Goal: Entertainment & Leisure: Browse casually

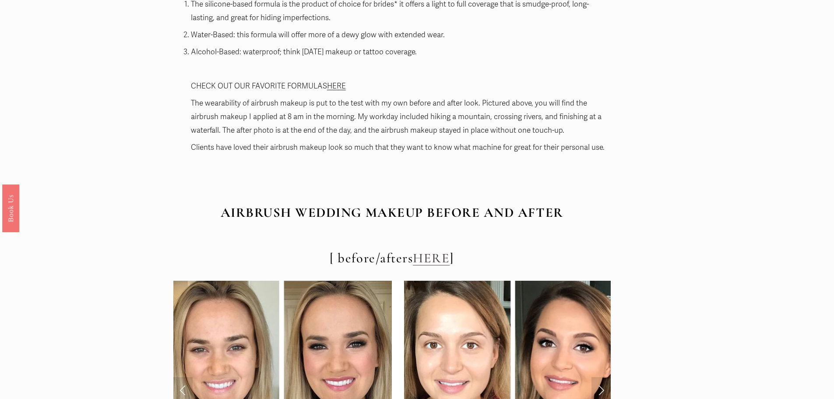
scroll to position [3222, 0]
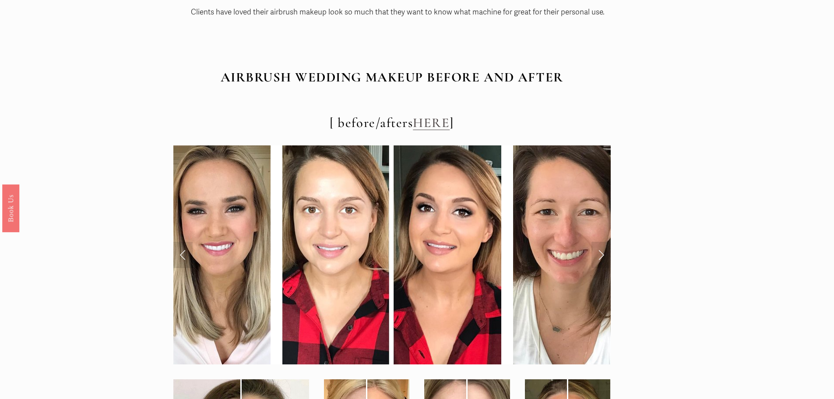
click at [602, 252] on link "Next Slide" at bounding box center [600, 255] width 19 height 26
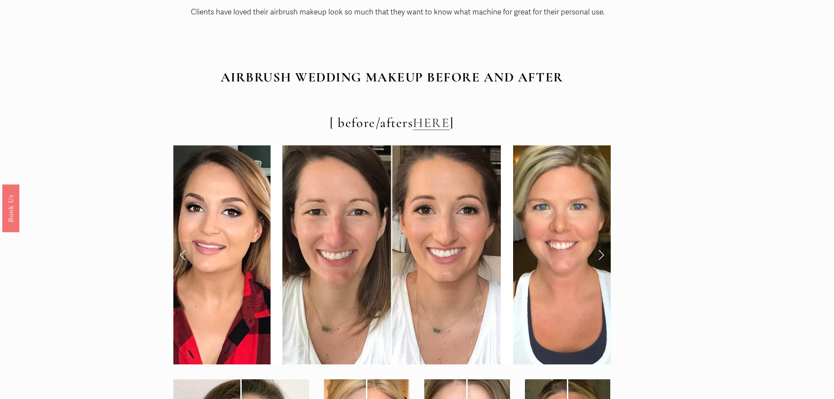
click at [603, 253] on link "Next Slide" at bounding box center [600, 255] width 19 height 26
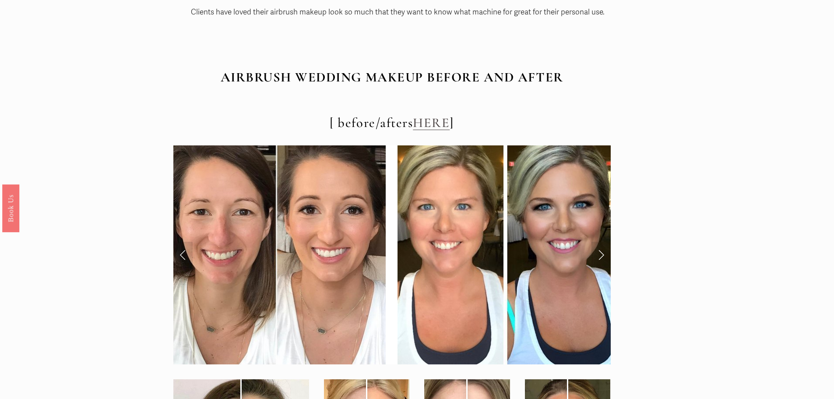
click at [603, 253] on link "Next Slide" at bounding box center [600, 255] width 19 height 26
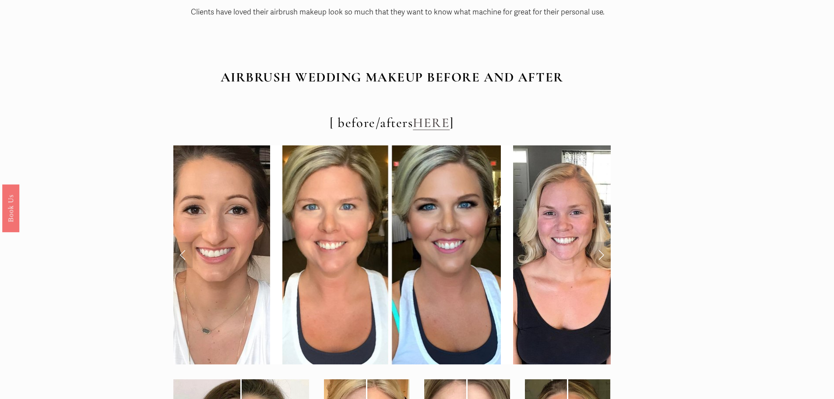
click at [603, 253] on link "Next Slide" at bounding box center [600, 255] width 19 height 26
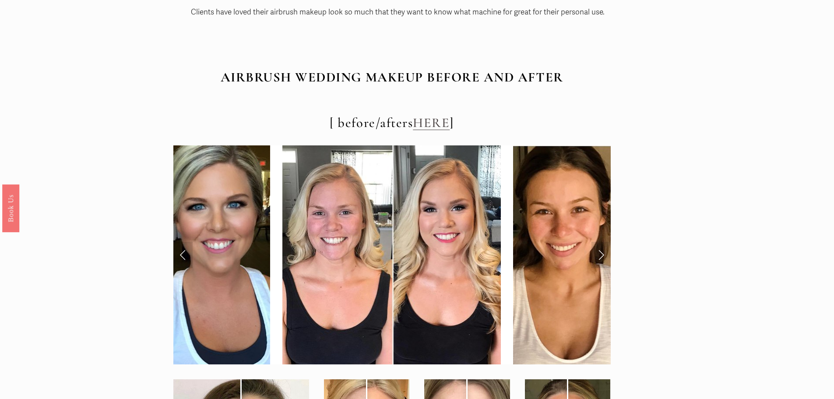
click at [603, 253] on link "Next Slide" at bounding box center [600, 255] width 19 height 26
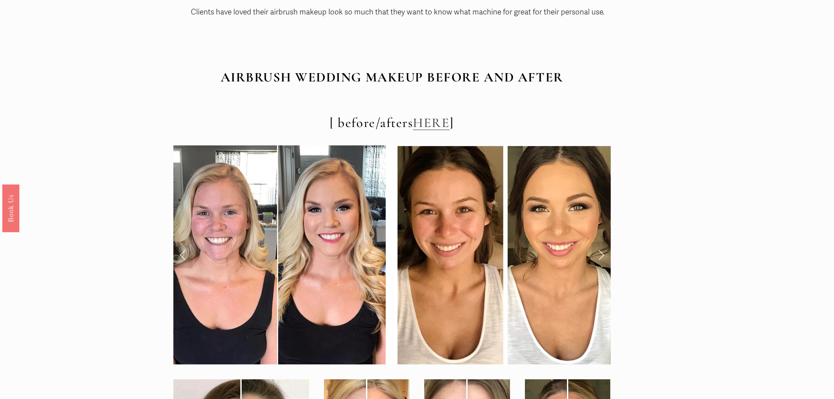
click at [603, 253] on link "Next Slide" at bounding box center [600, 255] width 19 height 26
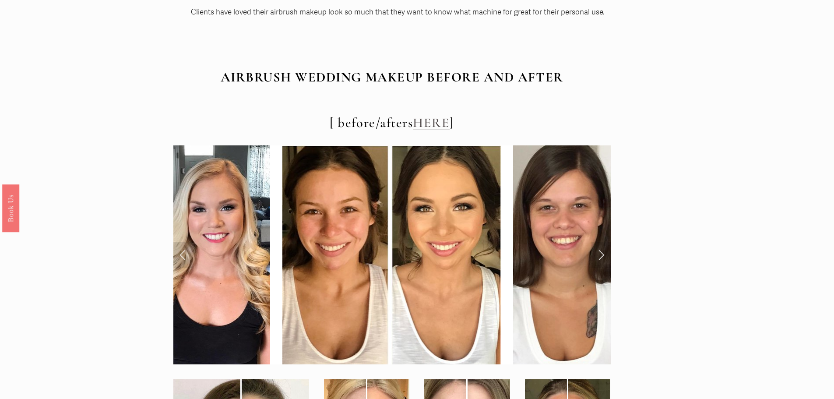
click at [603, 253] on link "Next Slide" at bounding box center [600, 255] width 19 height 26
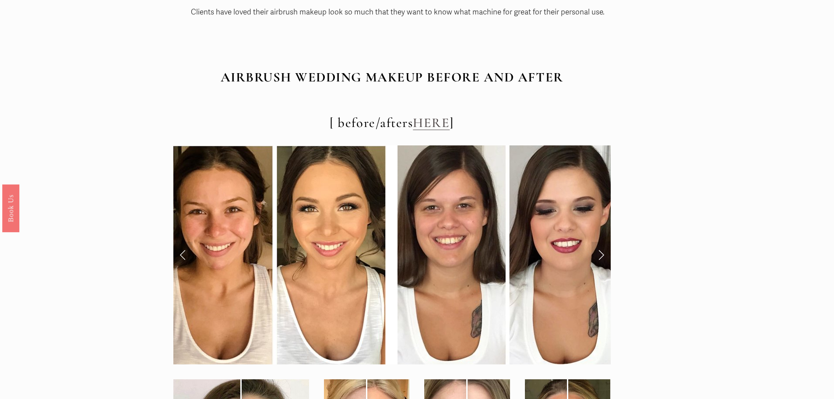
click at [603, 253] on link "Next Slide" at bounding box center [600, 255] width 19 height 26
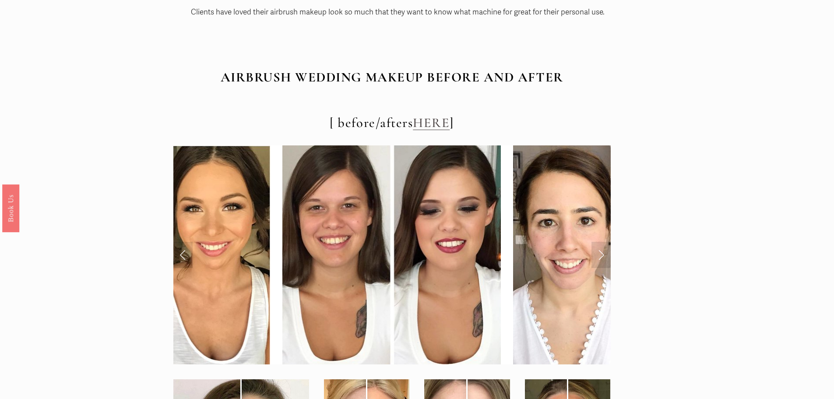
click at [603, 253] on link "Next Slide" at bounding box center [600, 255] width 19 height 26
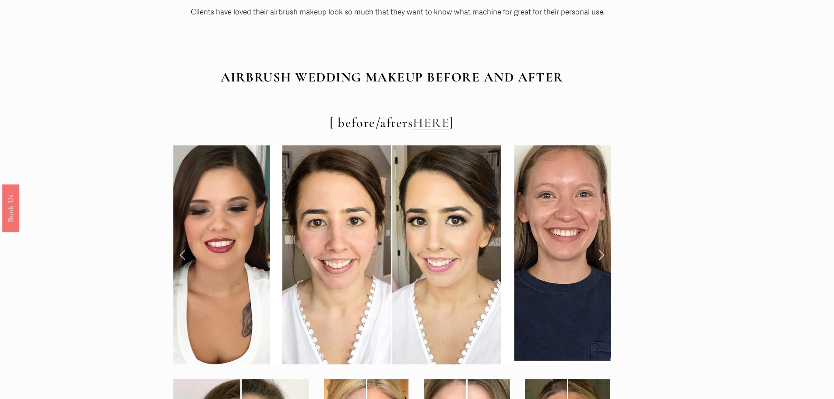
click at [603, 253] on link "Next Slide" at bounding box center [600, 255] width 19 height 26
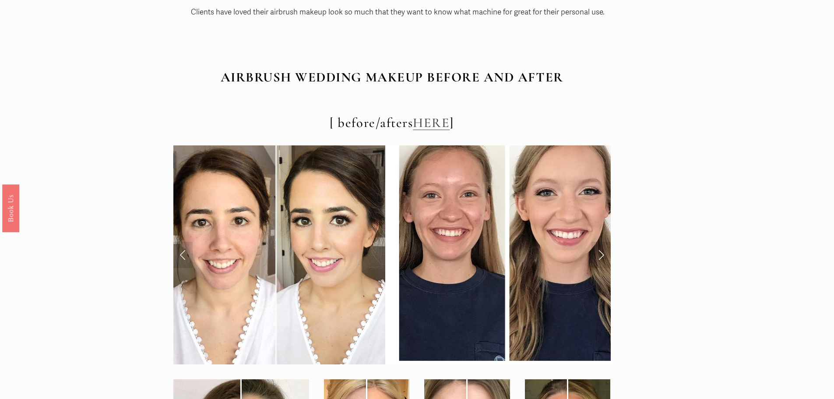
click at [603, 253] on link "Next Slide" at bounding box center [600, 255] width 19 height 26
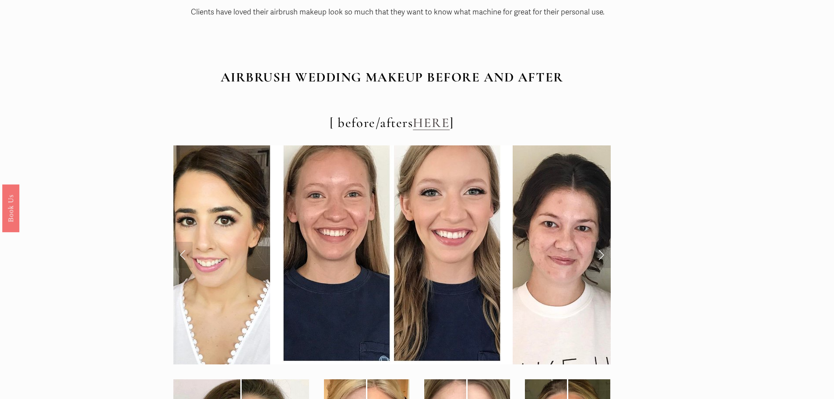
click at [603, 253] on link "Next Slide" at bounding box center [600, 255] width 19 height 26
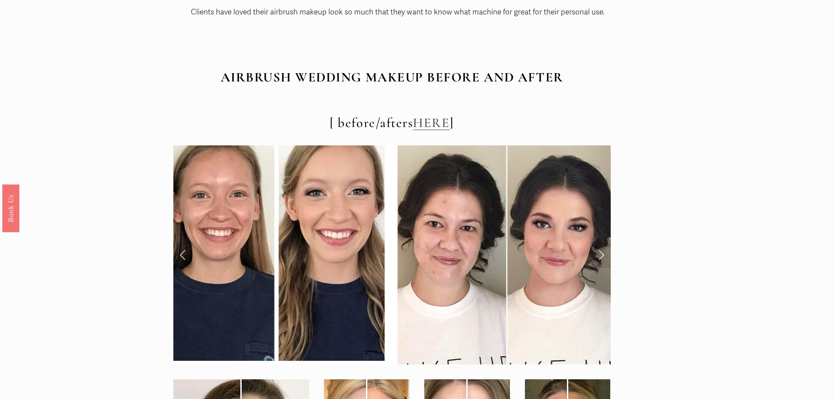
click at [603, 253] on link "Next Slide" at bounding box center [600, 255] width 19 height 26
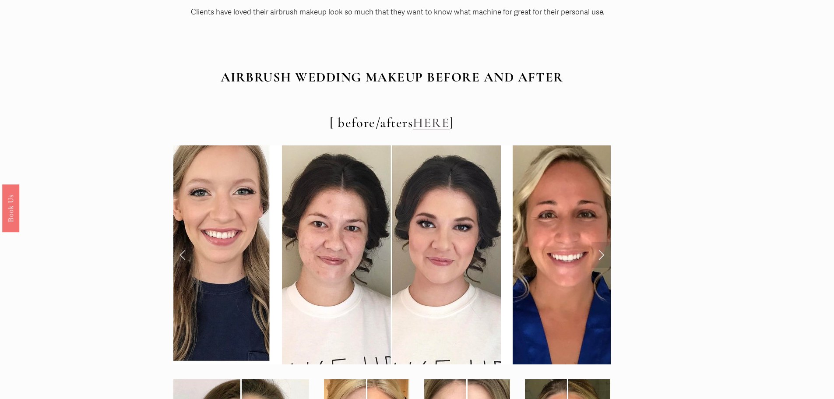
click at [603, 253] on link "Next Slide" at bounding box center [600, 255] width 19 height 26
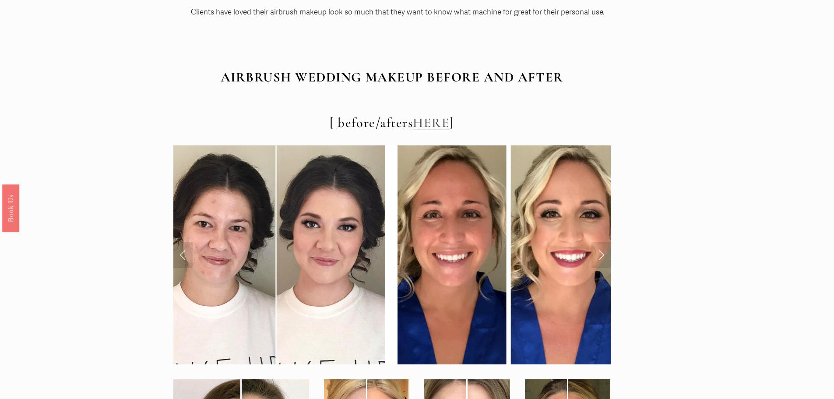
click at [603, 253] on link "Next Slide" at bounding box center [600, 255] width 19 height 26
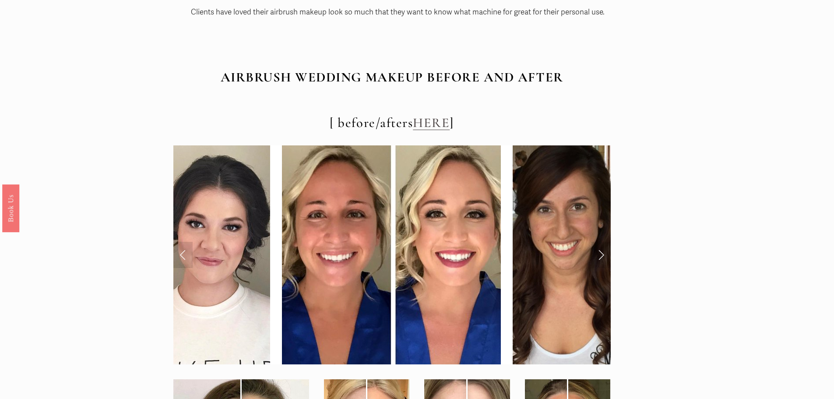
click at [603, 253] on link "Next Slide" at bounding box center [600, 255] width 19 height 26
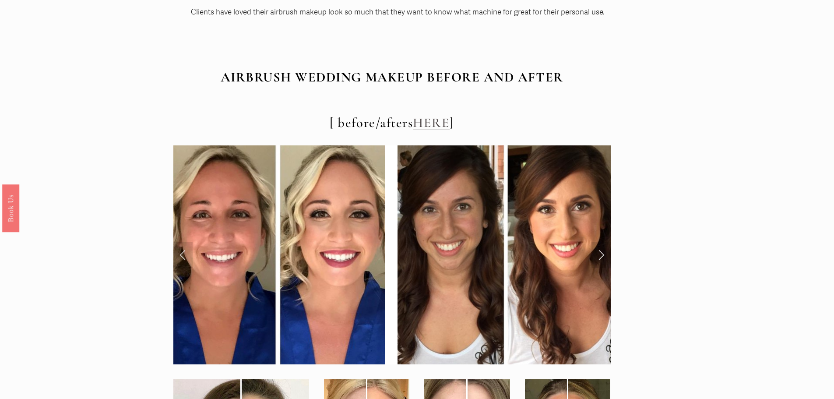
click at [603, 253] on link "Next Slide" at bounding box center [600, 255] width 19 height 26
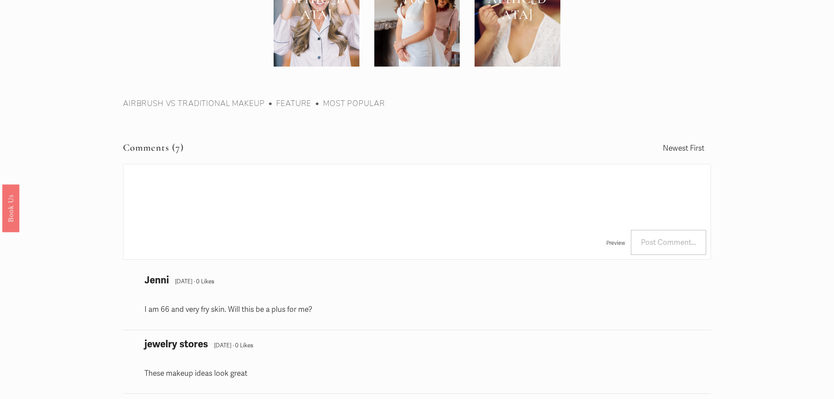
scroll to position [3895, 0]
